Goal: Information Seeking & Learning: Learn about a topic

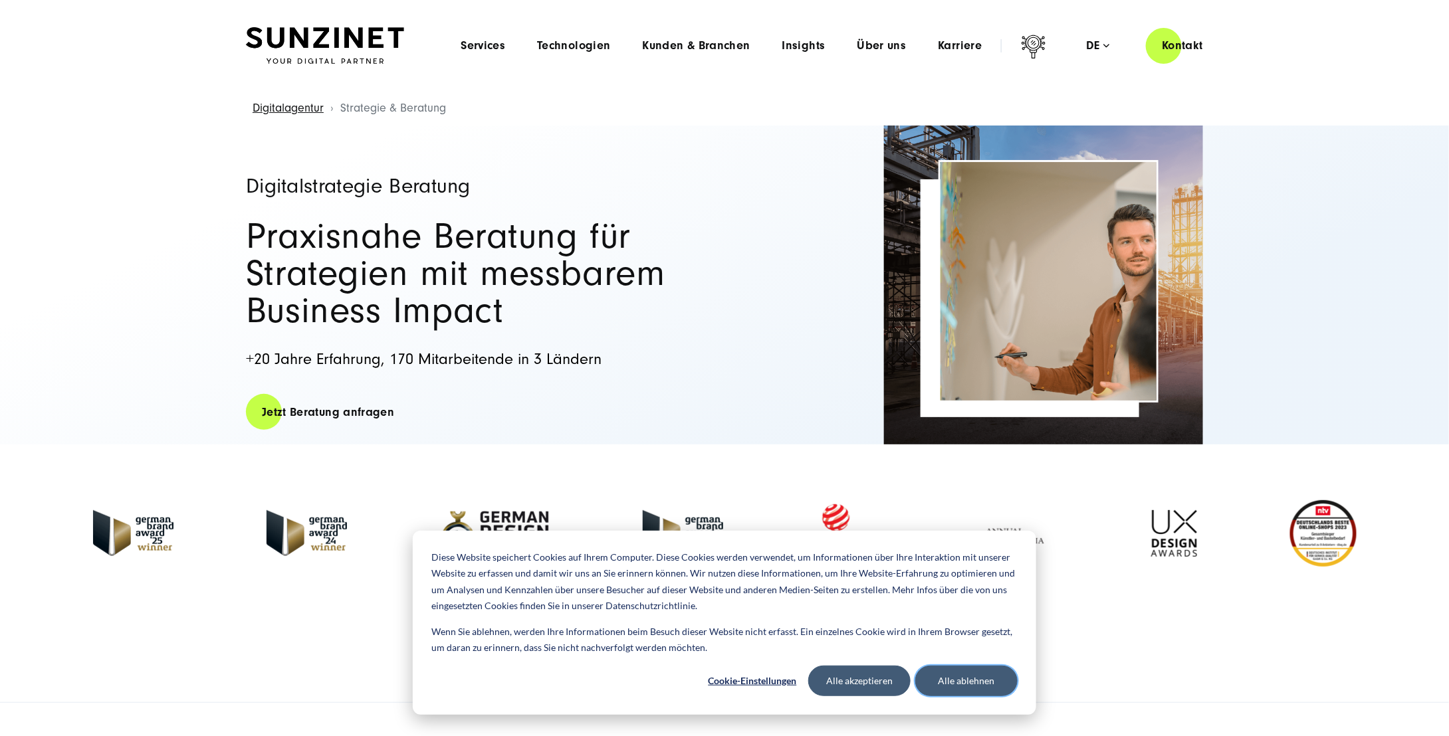
click at [964, 682] on button "Alle ablehnen" at bounding box center [966, 681] width 102 height 31
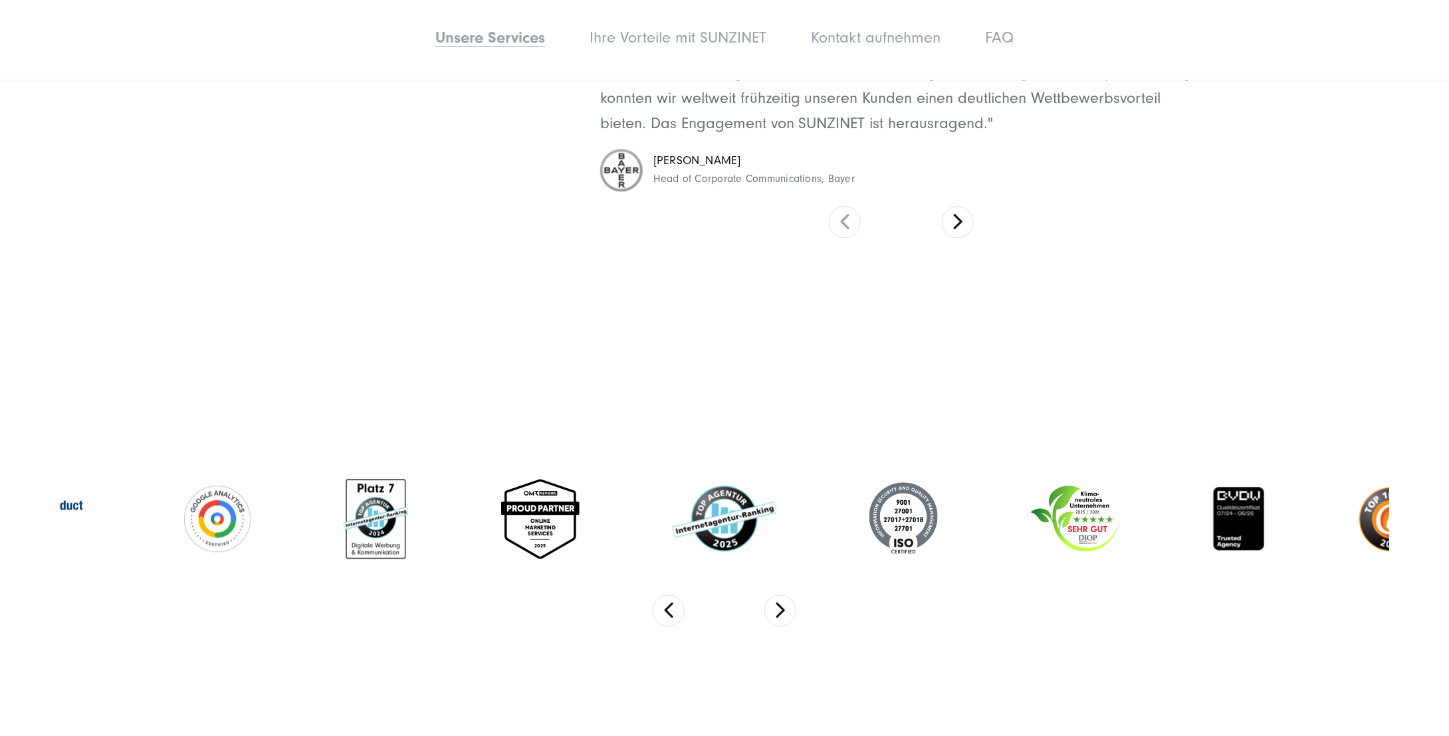
scroll to position [4053, 0]
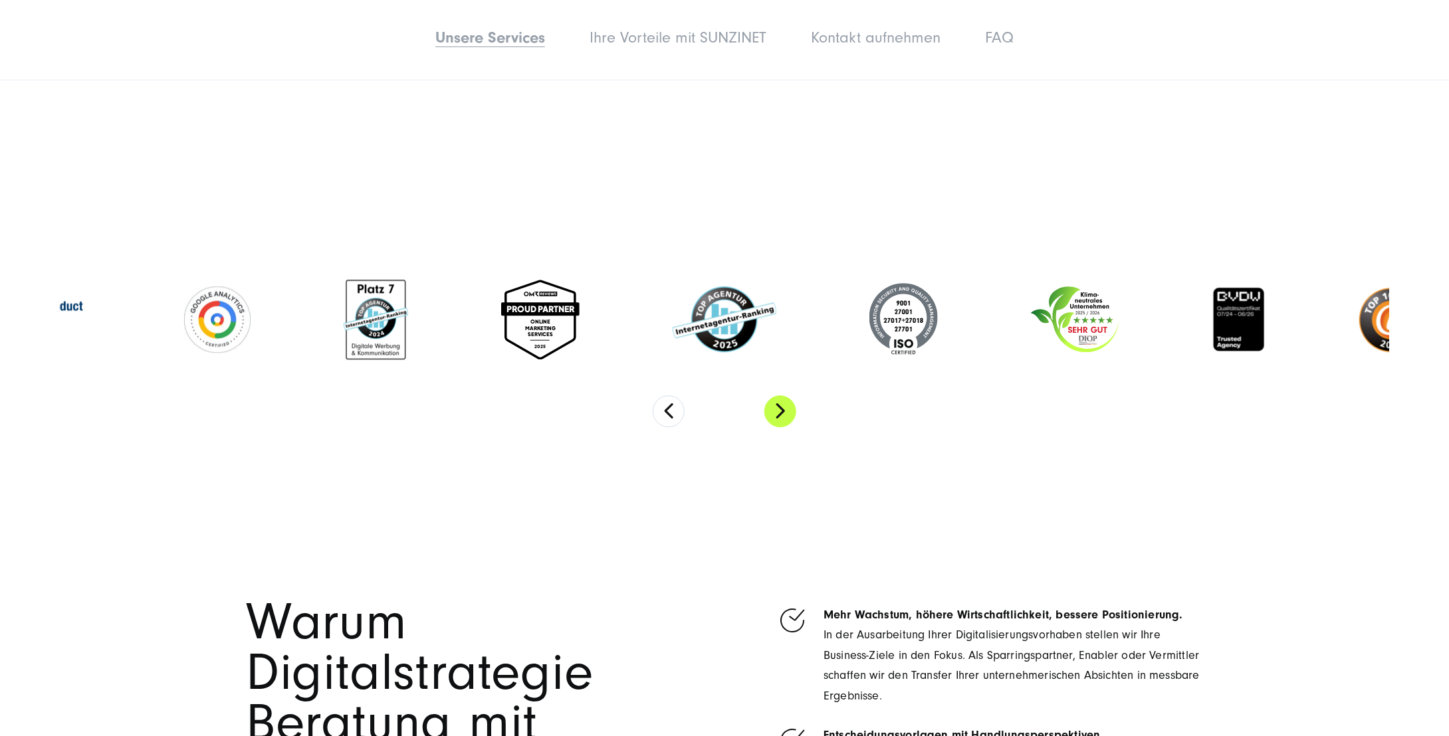
click at [777, 395] on button "Next" at bounding box center [780, 411] width 32 height 32
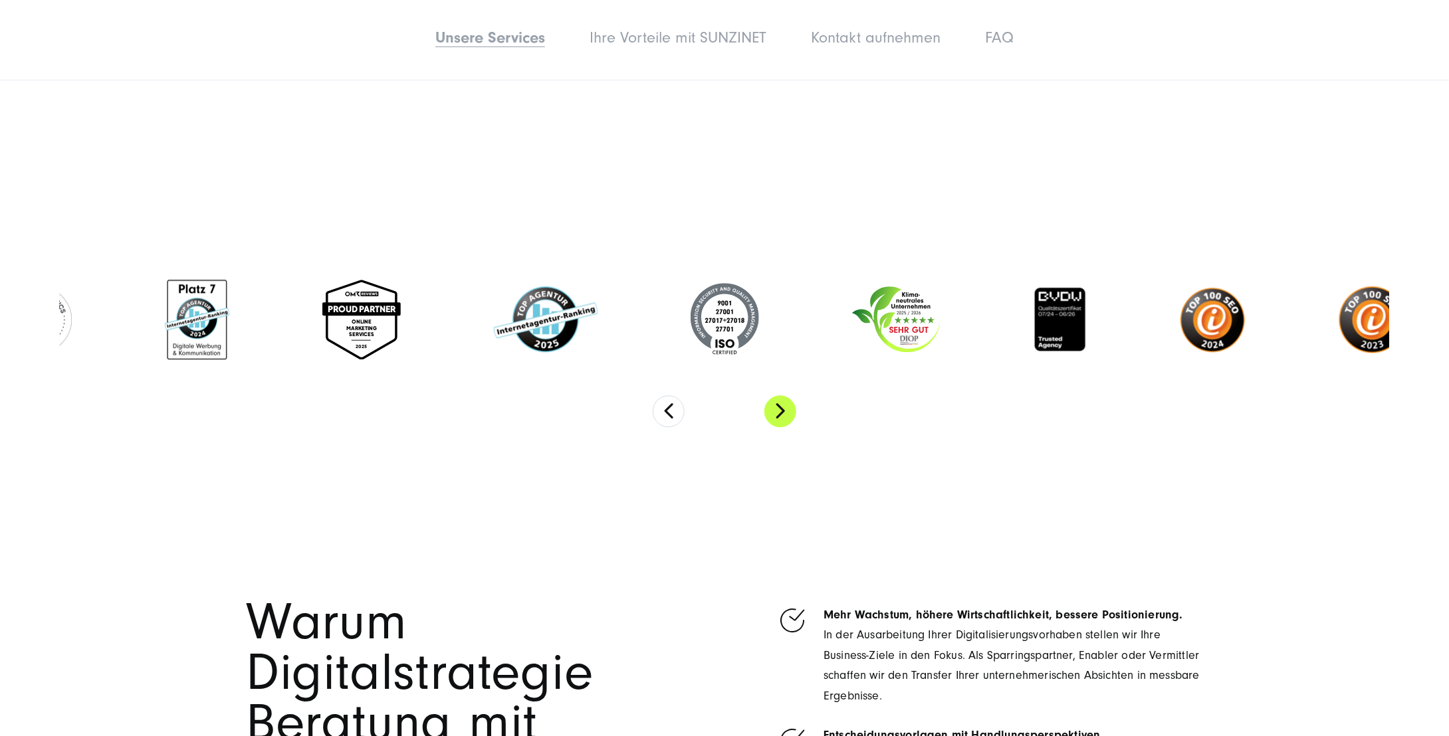
click at [777, 395] on button "Next" at bounding box center [780, 411] width 32 height 32
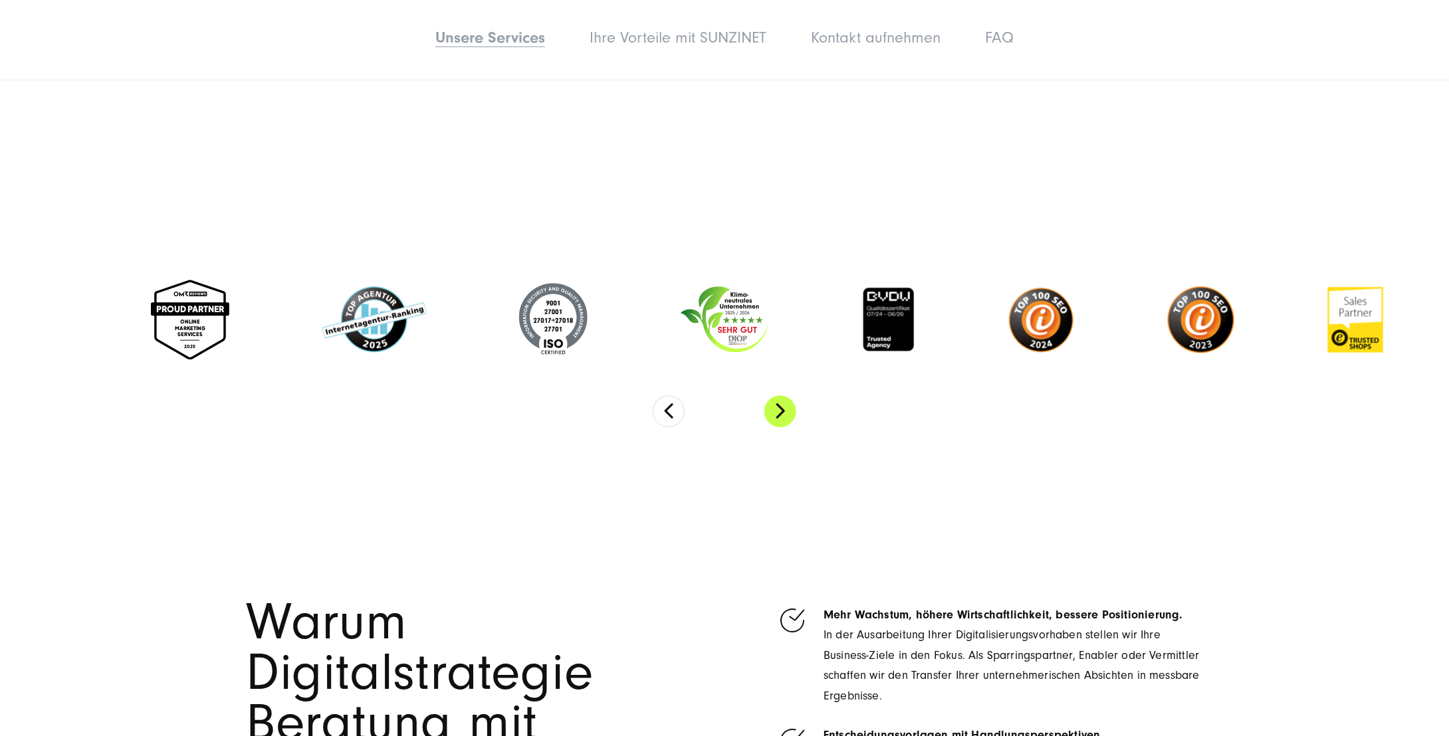
click at [777, 395] on button "Next" at bounding box center [780, 411] width 32 height 32
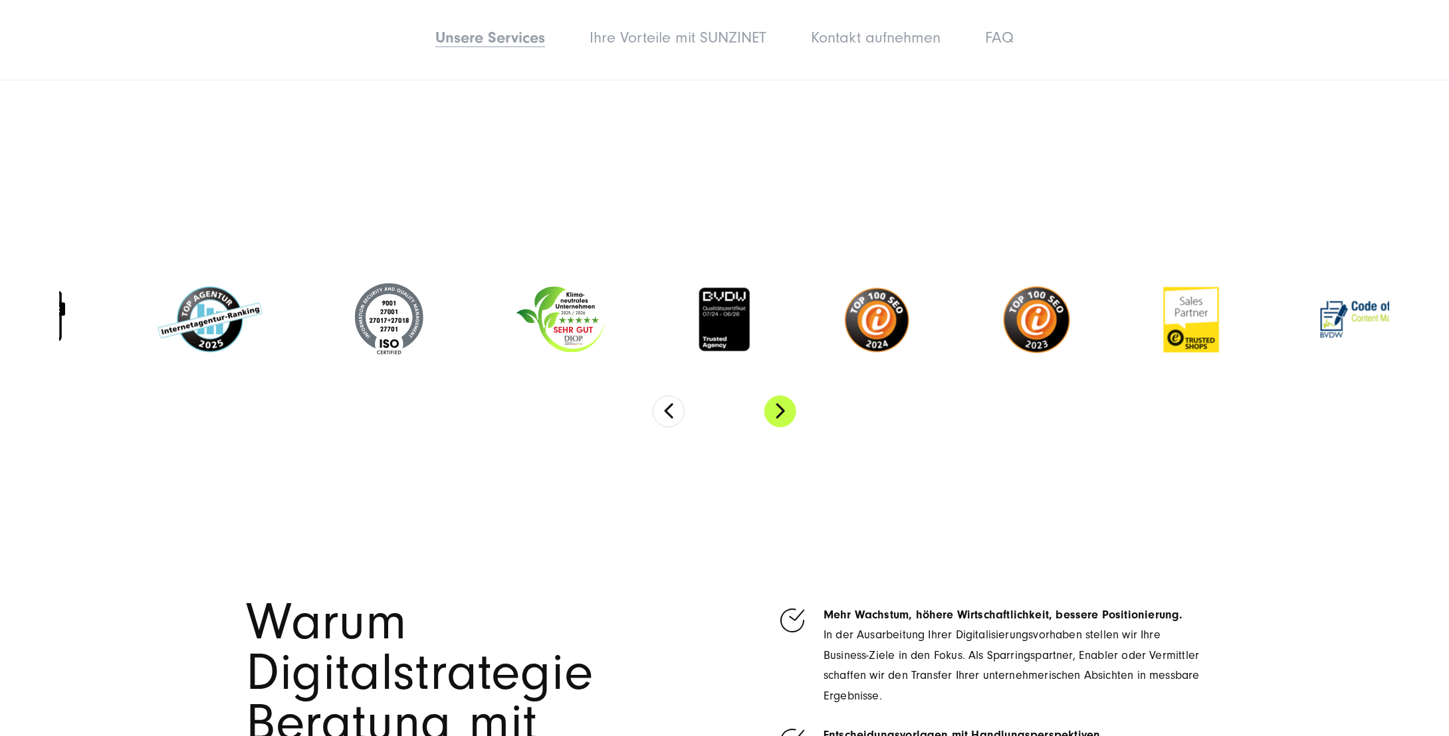
click at [777, 395] on button "Next" at bounding box center [780, 411] width 32 height 32
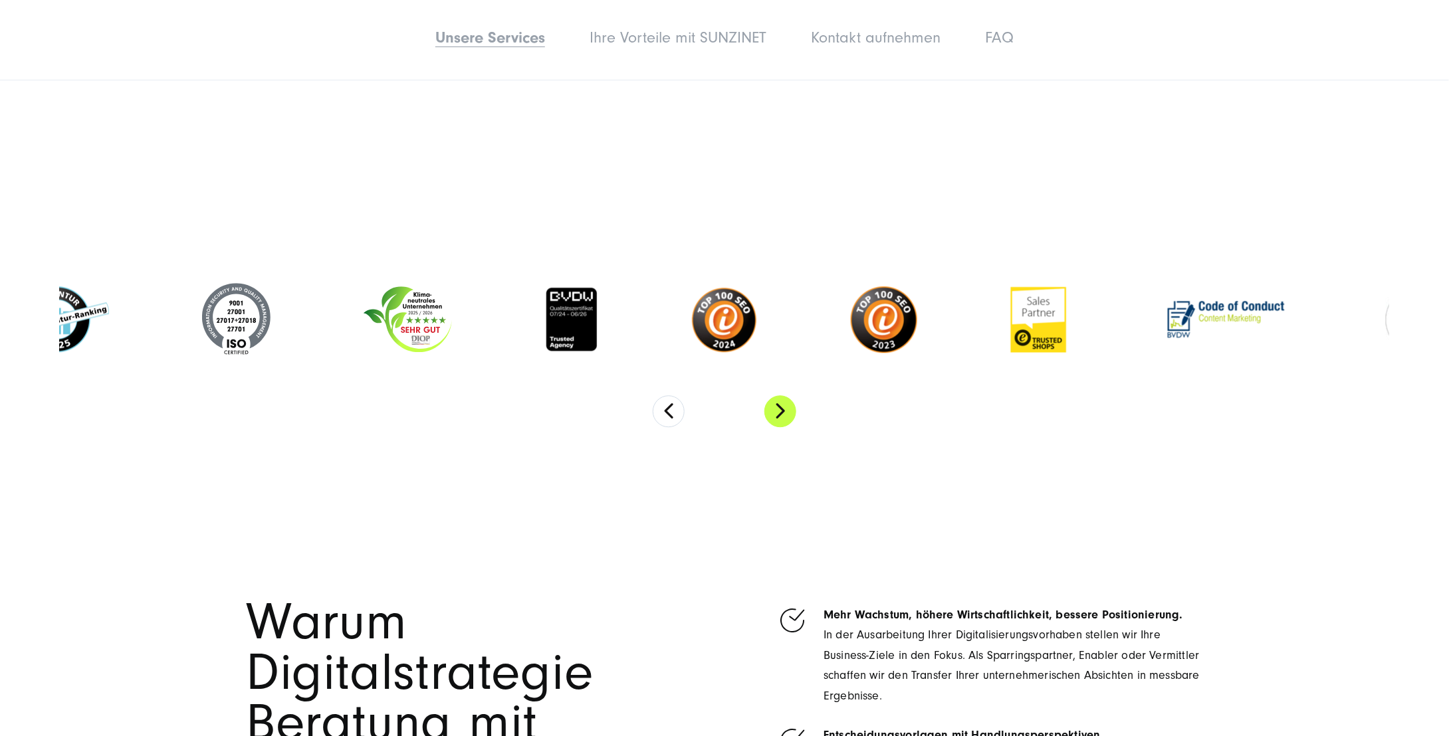
click at [777, 395] on button "Next" at bounding box center [780, 411] width 32 height 32
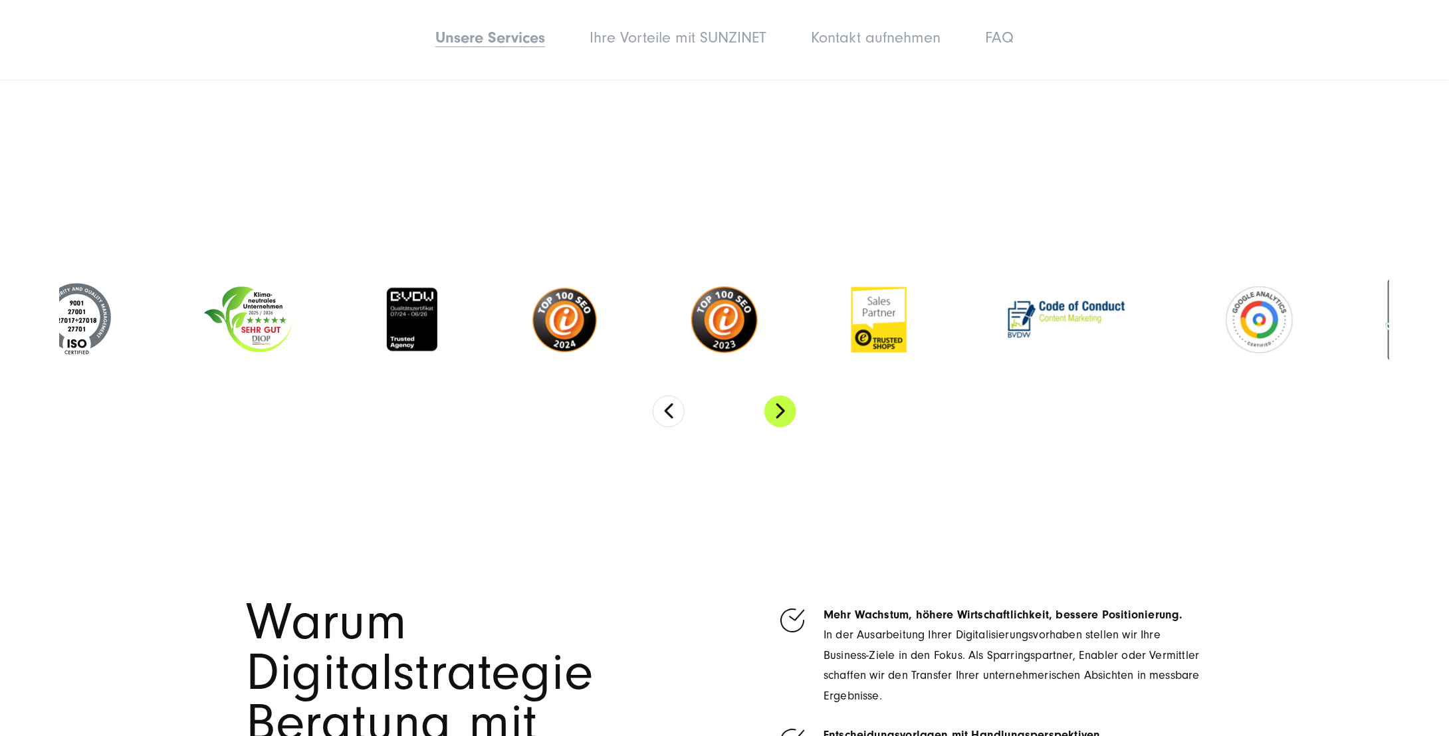
click at [777, 395] on button "Next" at bounding box center [780, 411] width 32 height 32
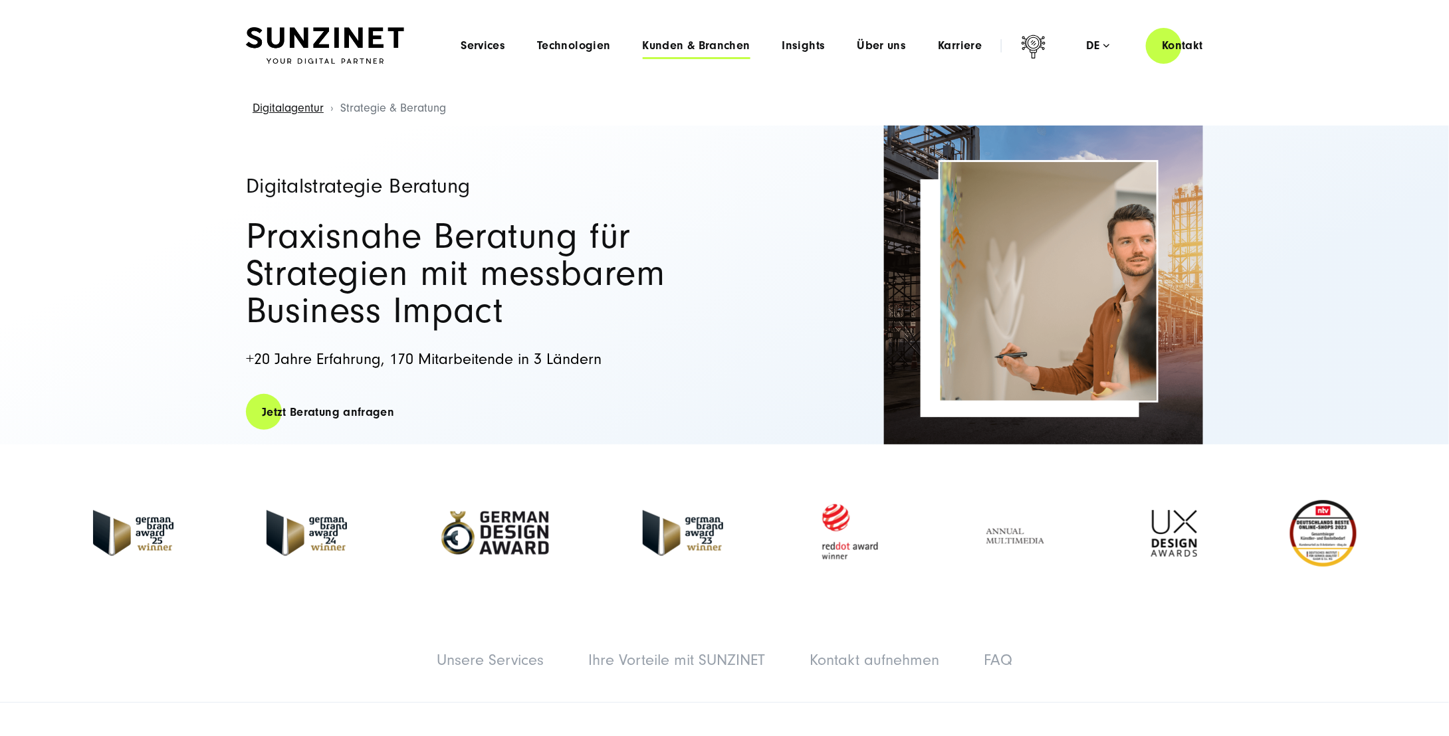
click at [666, 41] on span "Kunden & Branchen" at bounding box center [697, 45] width 108 height 13
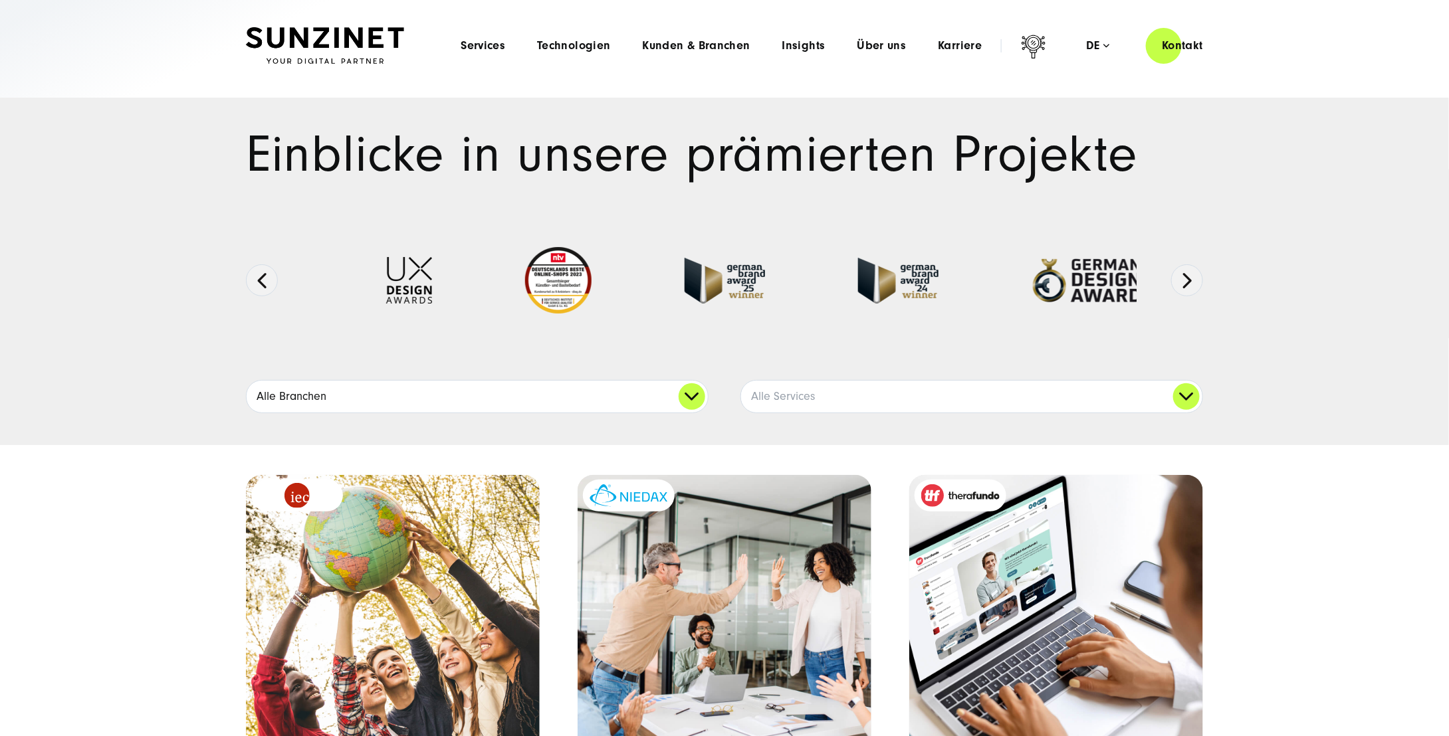
click at [692, 393] on link "Alle Branchen" at bounding box center [477, 397] width 461 height 32
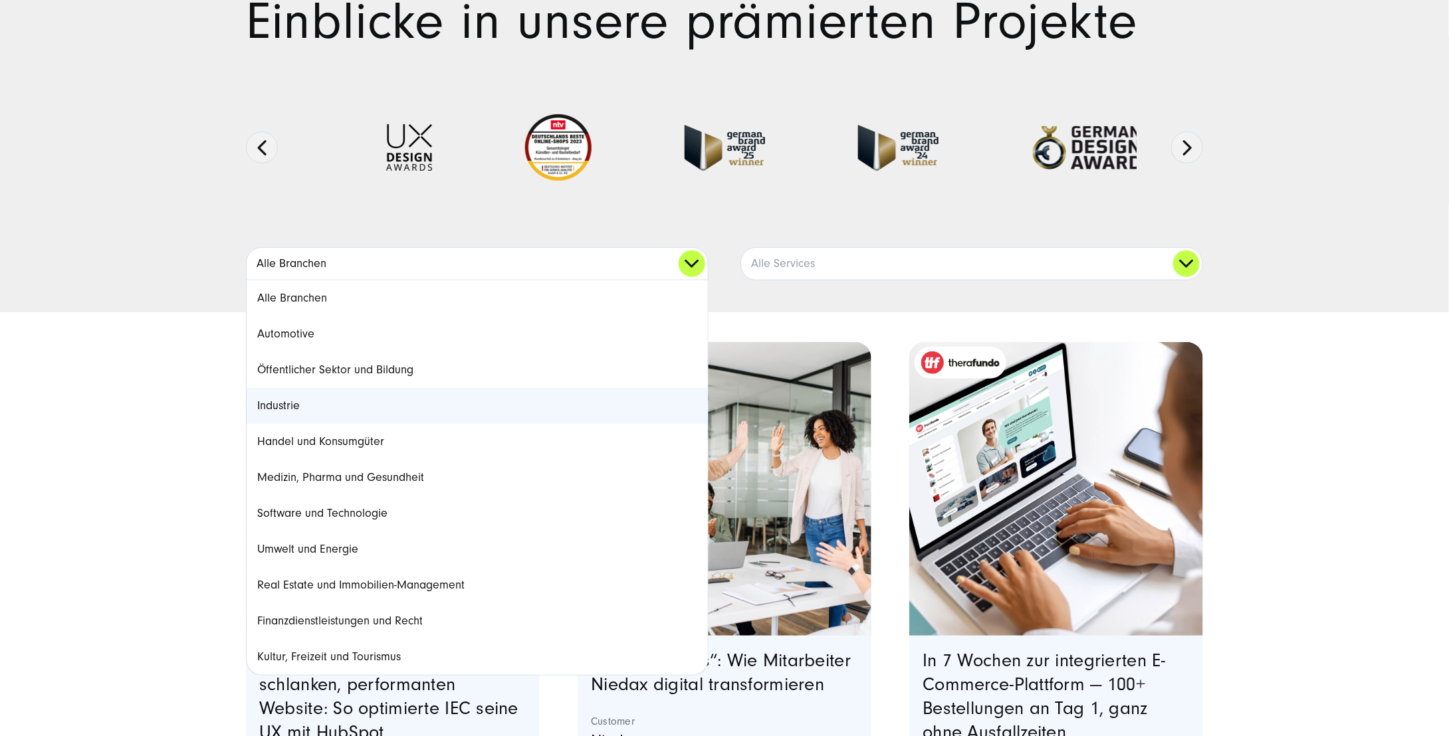
scroll to position [199, 0]
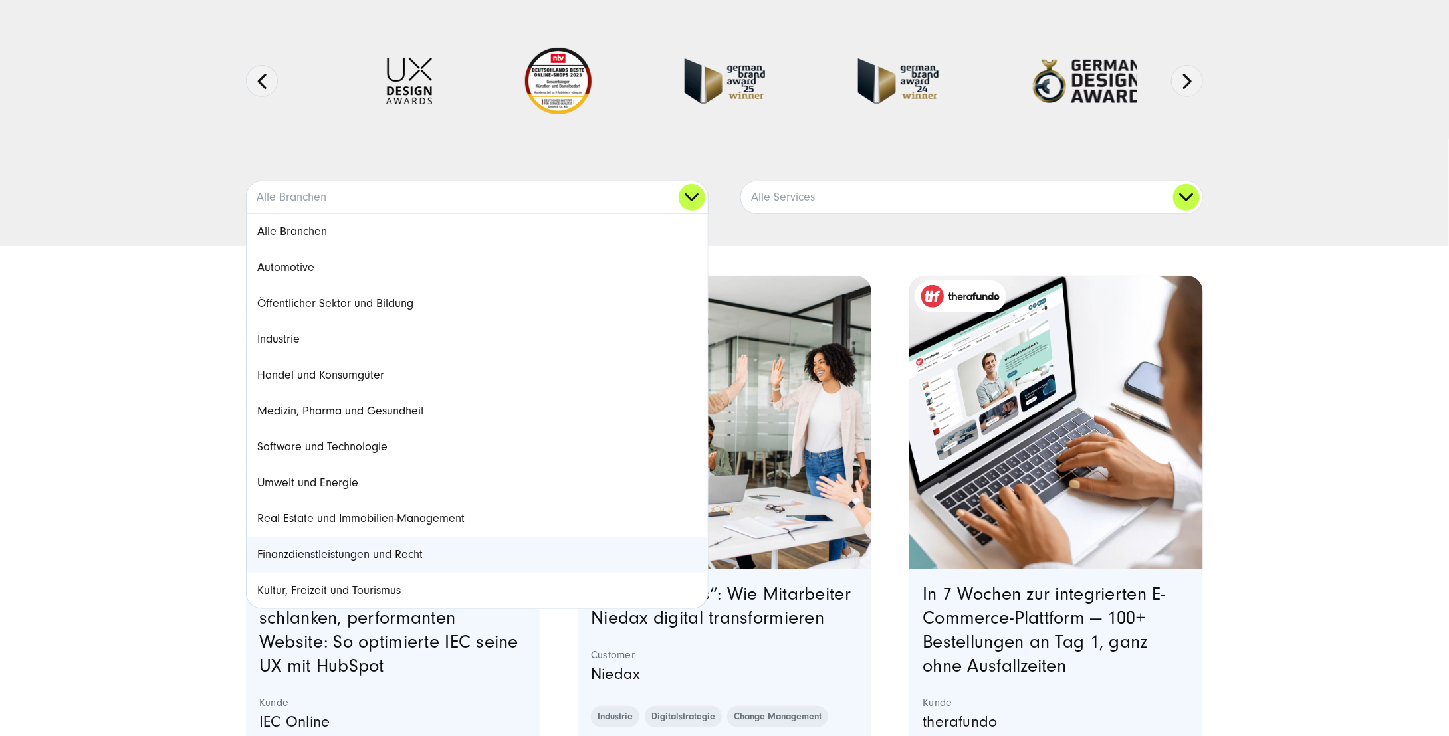
click at [364, 559] on link "Finanzdienstleistungen und Recht" at bounding box center [477, 555] width 461 height 36
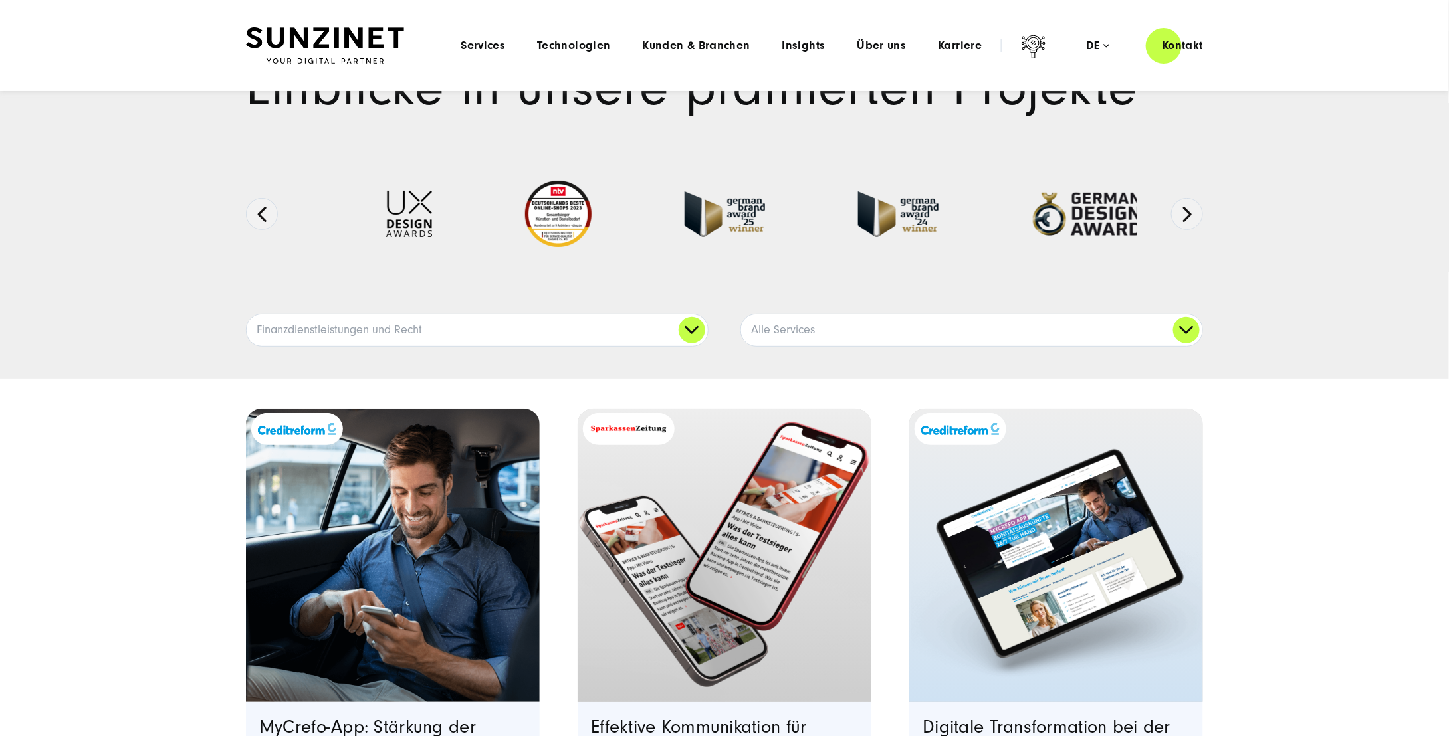
scroll to position [0, 0]
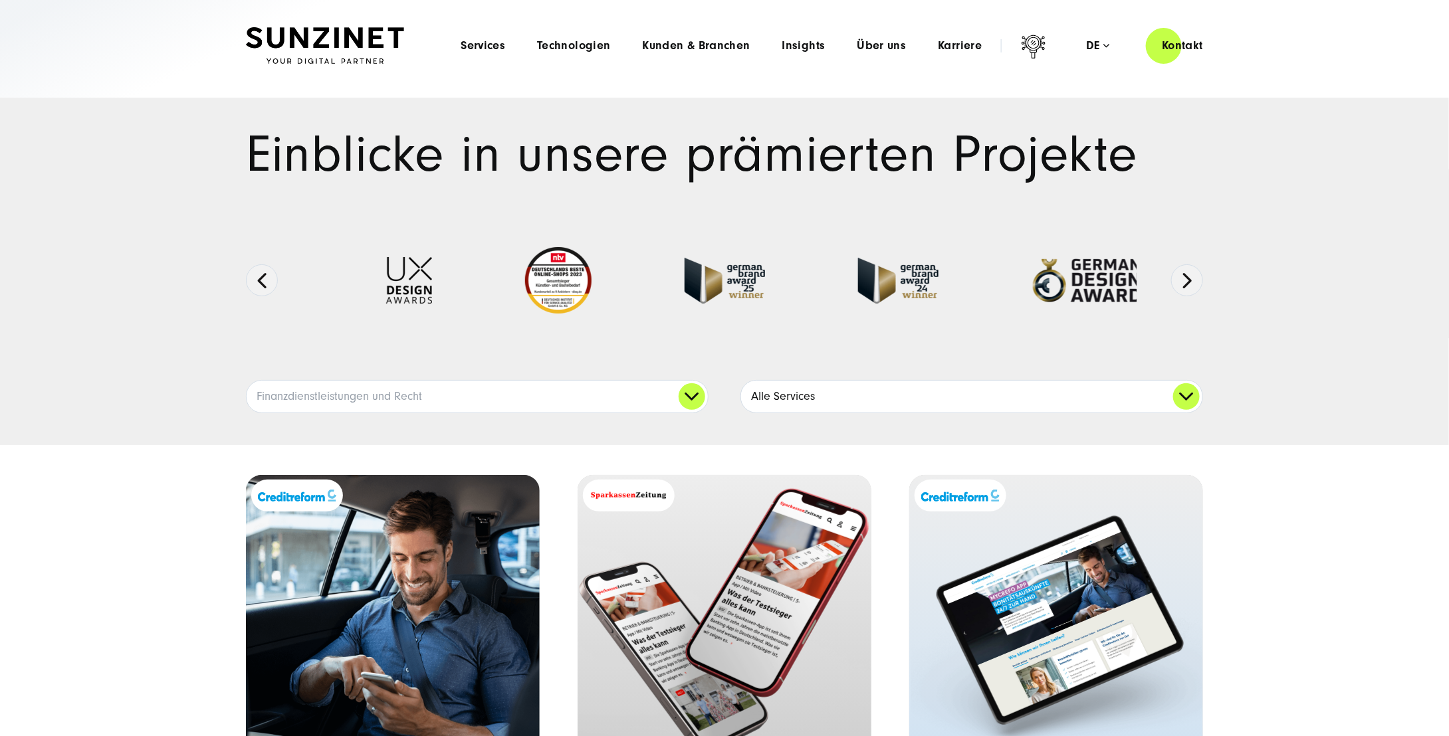
click at [1187, 399] on link "Alle Services" at bounding box center [971, 397] width 461 height 32
